Goal: Task Accomplishment & Management: Use online tool/utility

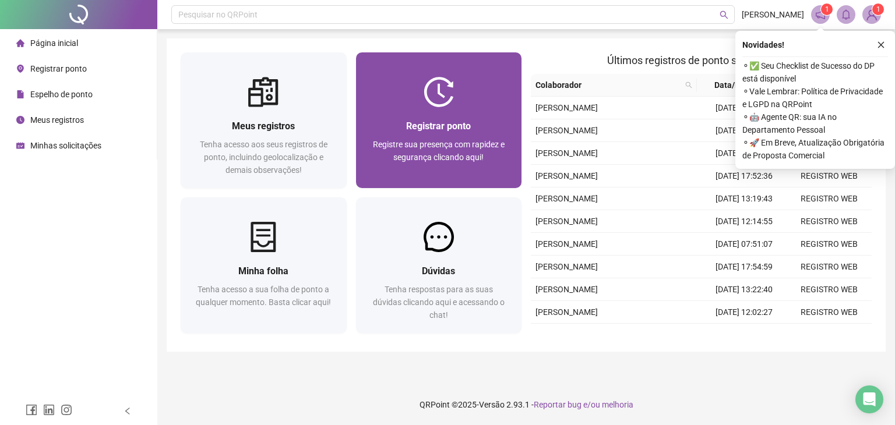
click at [405, 133] on div "Registrar ponto" at bounding box center [439, 126] width 138 height 15
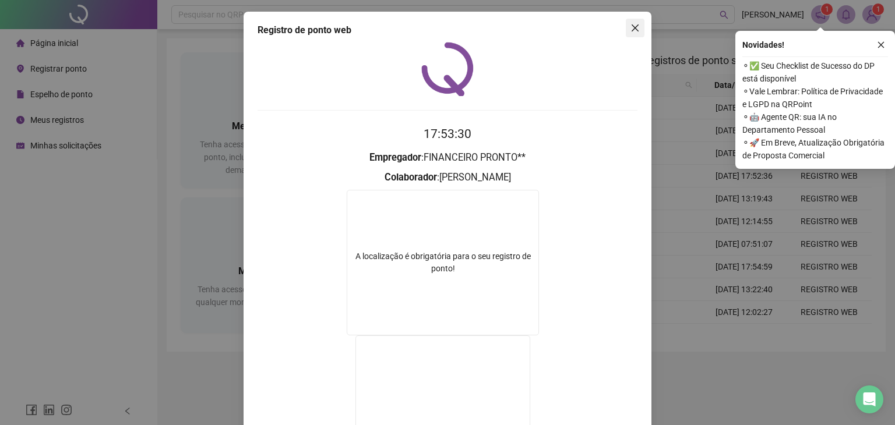
click at [631, 30] on icon "close" at bounding box center [634, 27] width 9 height 9
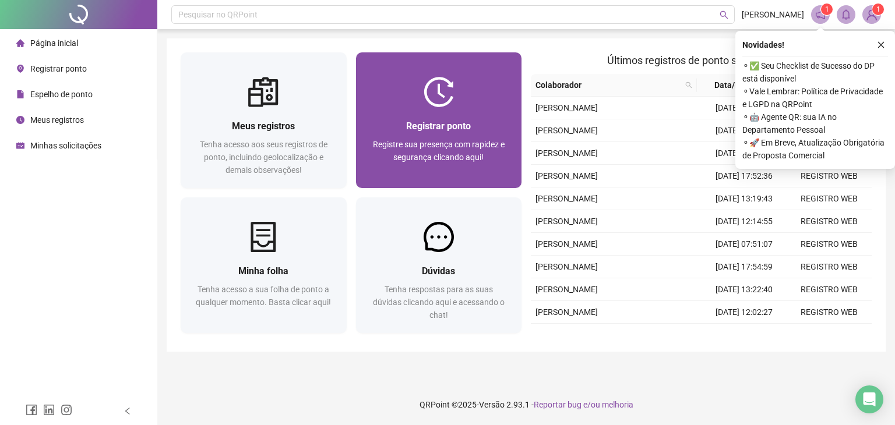
click at [457, 128] on span "Registrar ponto" at bounding box center [438, 126] width 65 height 11
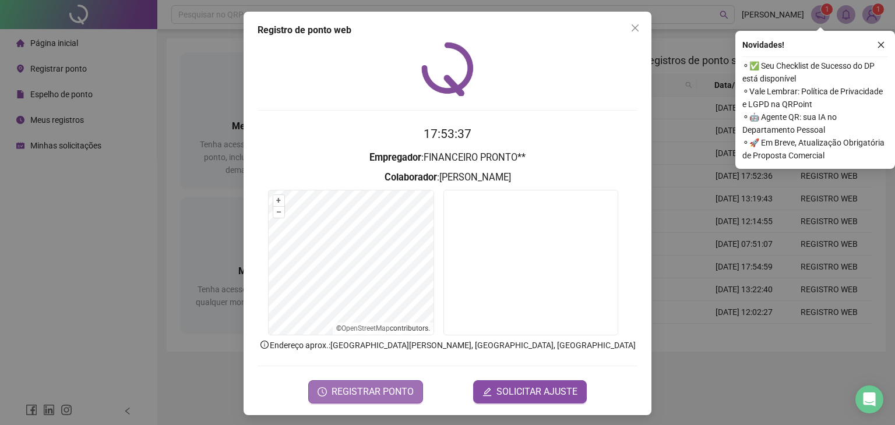
click at [380, 401] on button "REGISTRAR PONTO" at bounding box center [365, 391] width 115 height 23
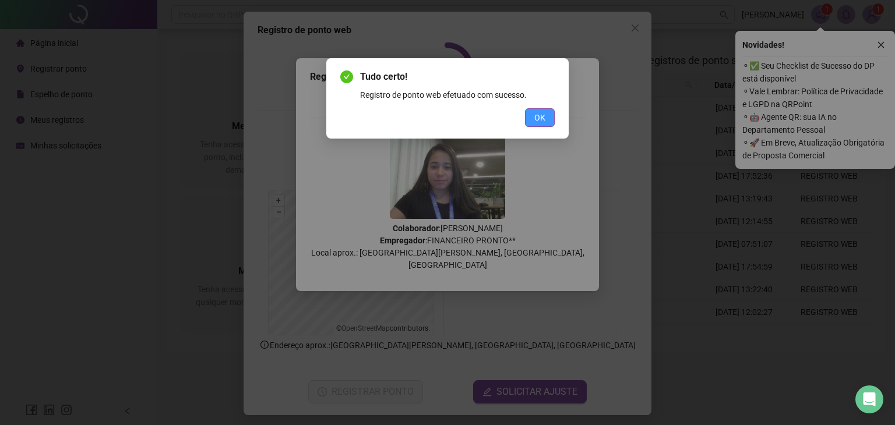
click at [536, 120] on span "OK" at bounding box center [539, 117] width 11 height 13
